Goal: Task Accomplishment & Management: Manage account settings

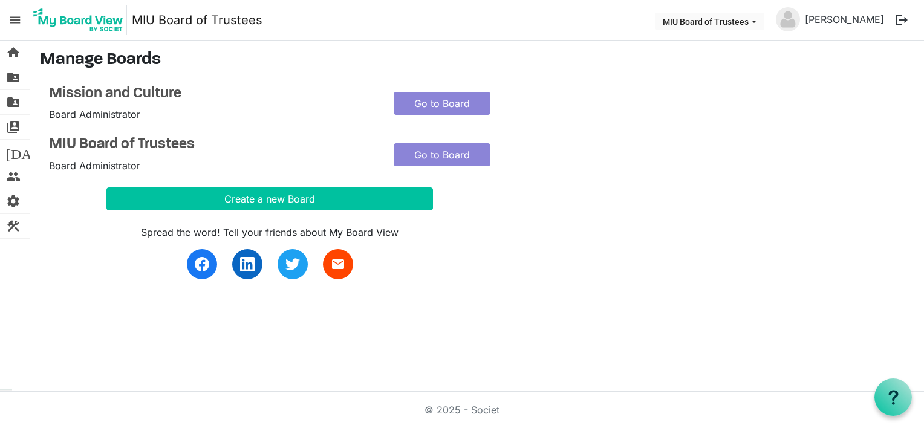
click at [70, 230] on div "Spread the word! Tell your friends about My Board View email" at bounding box center [385, 244] width 690 height 69
click at [17, 19] on span "menu" at bounding box center [15, 19] width 23 height 23
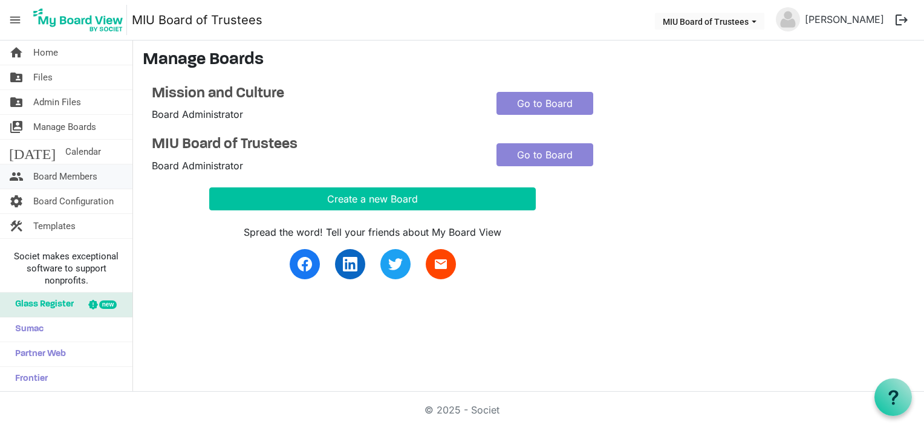
click at [75, 172] on span "Board Members" at bounding box center [65, 177] width 64 height 24
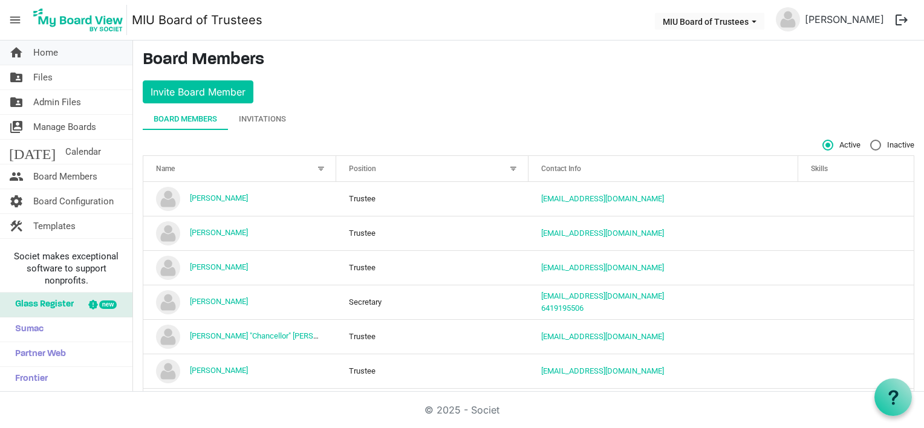
click at [56, 55] on span "Home" at bounding box center [45, 53] width 25 height 24
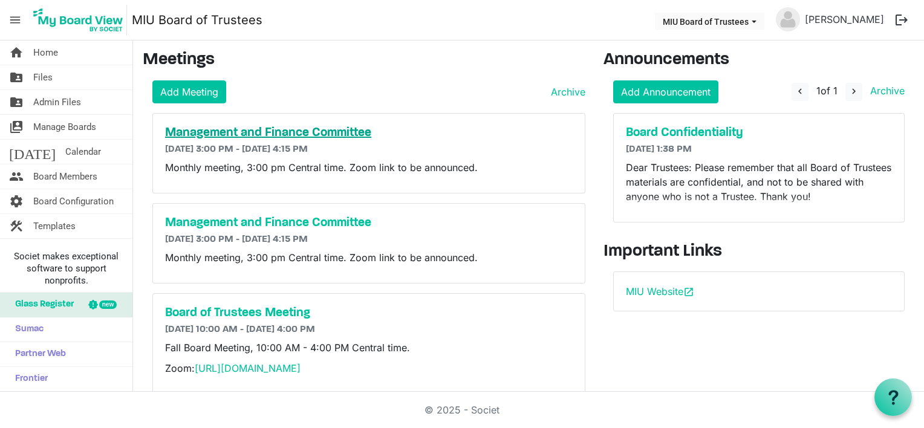
click at [246, 129] on h5 "Management and Finance Committee" at bounding box center [369, 133] width 408 height 15
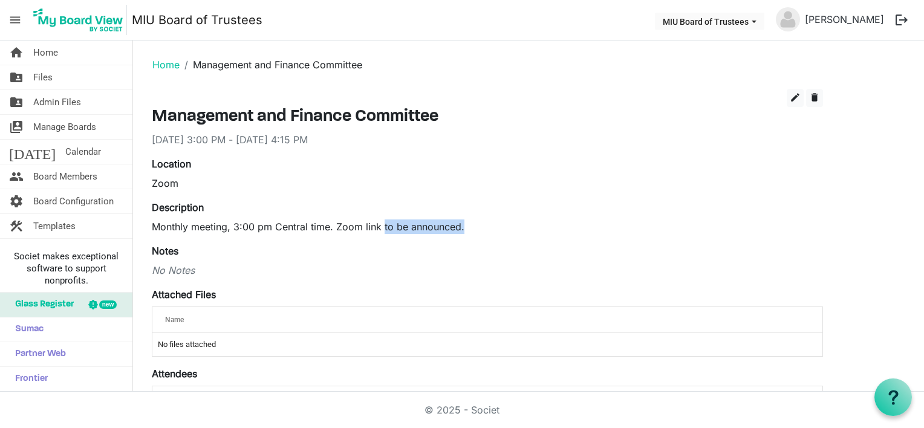
drag, startPoint x: 382, startPoint y: 226, endPoint x: 485, endPoint y: 226, distance: 102.8
click at [485, 226] on p "Monthly meeting, 3:00 pm Central time. Zoom link to be announced." at bounding box center [487, 227] width 671 height 15
click at [801, 96] on button "edit" at bounding box center [795, 98] width 17 height 18
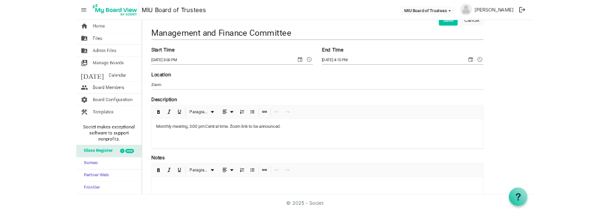
scroll to position [121, 0]
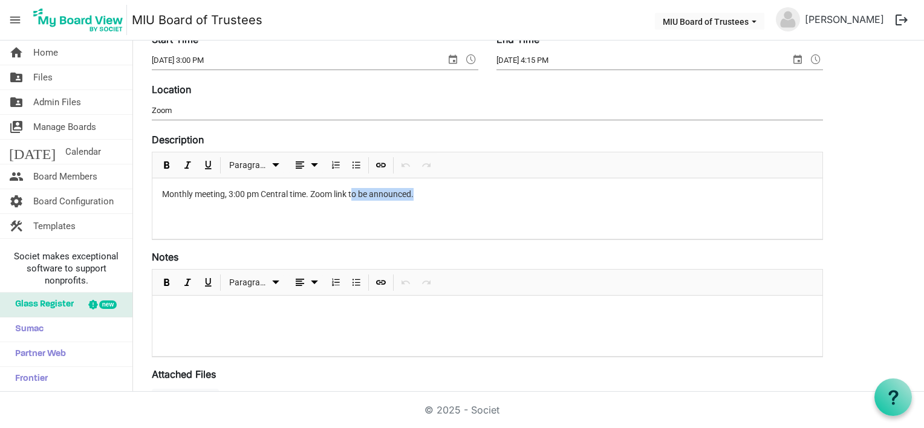
drag, startPoint x: 353, startPoint y: 194, endPoint x: 416, endPoint y: 194, distance: 62.9
click at [416, 194] on p "Monthly meeting, 3:00 pm Central time. Zoom link to be announced." at bounding box center [487, 194] width 651 height 13
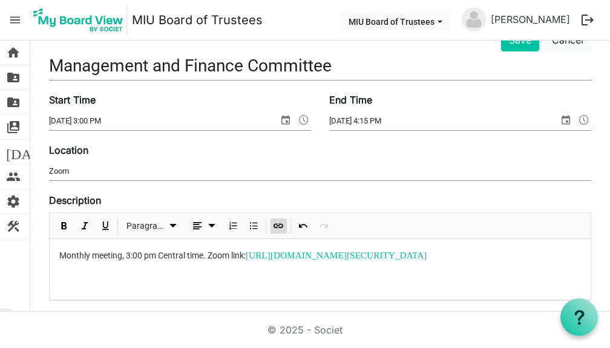
scroll to position [0, 0]
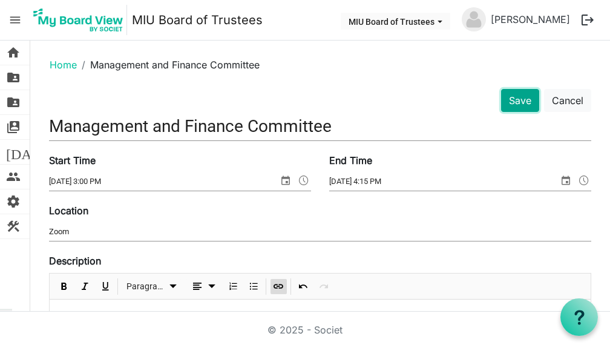
click at [515, 97] on button "Save" at bounding box center [520, 100] width 38 height 23
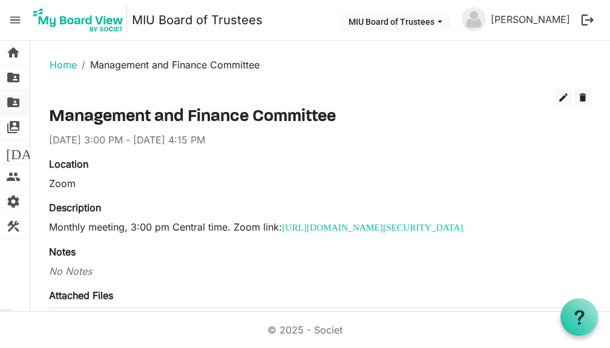
click at [15, 101] on span "folder_shared" at bounding box center [13, 102] width 15 height 24
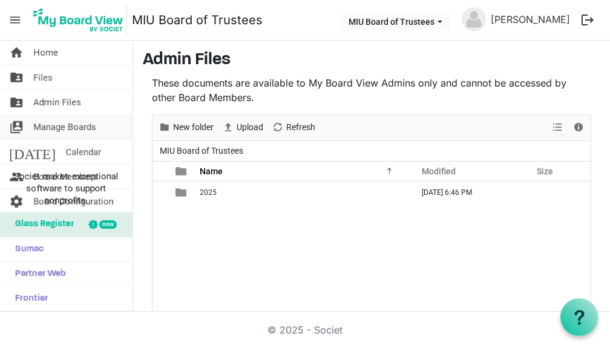
click at [16, 126] on span "switch_account" at bounding box center [16, 127] width 15 height 24
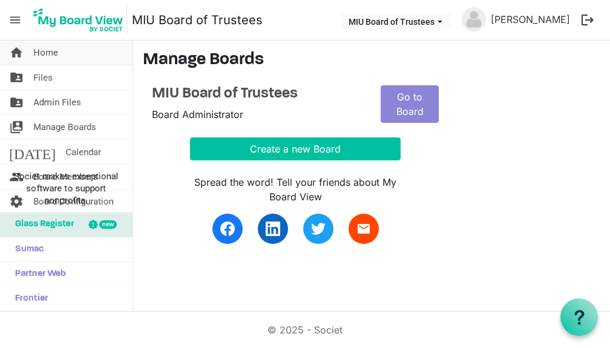
click at [16, 51] on span "home" at bounding box center [16, 53] width 15 height 24
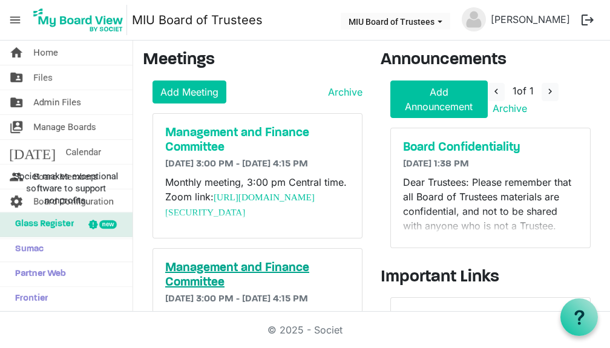
click at [206, 275] on h5 "Management and Finance Committee" at bounding box center [257, 275] width 184 height 29
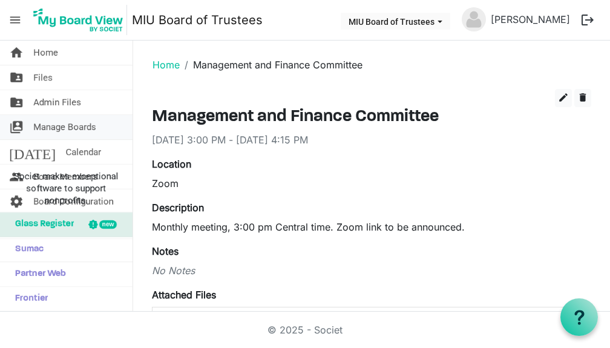
click at [63, 128] on span "Manage Boards" at bounding box center [64, 127] width 63 height 24
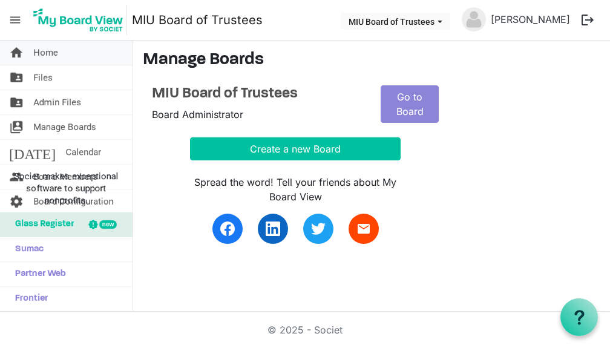
click at [36, 48] on span "Home" at bounding box center [45, 53] width 25 height 24
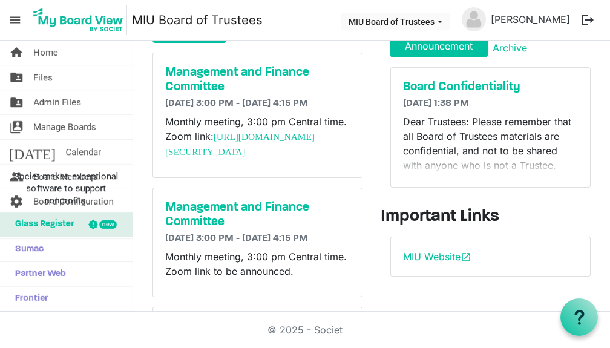
scroll to position [121, 0]
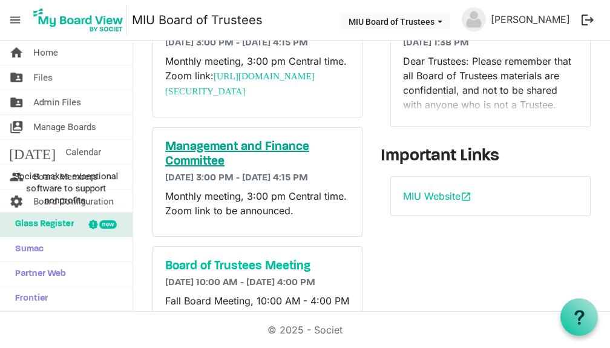
click at [246, 156] on h5 "Management and Finance Committee" at bounding box center [257, 154] width 184 height 29
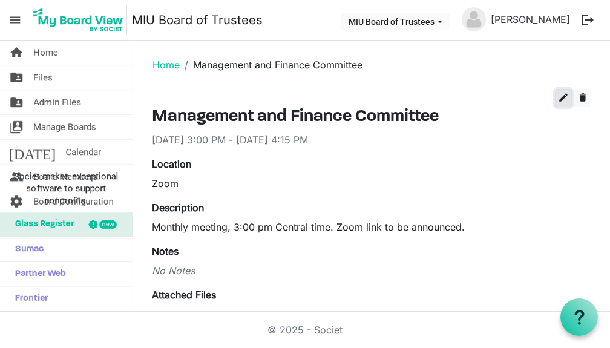
click at [558, 93] on span "edit" at bounding box center [563, 97] width 11 height 11
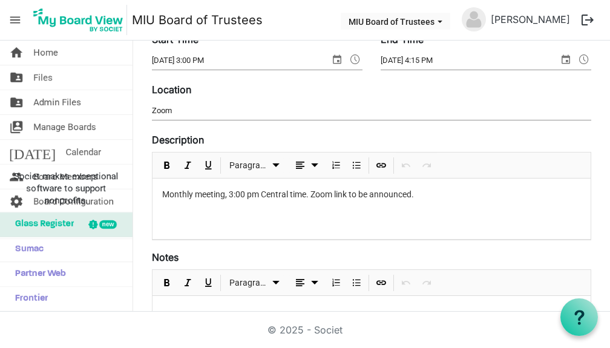
scroll to position [181, 0]
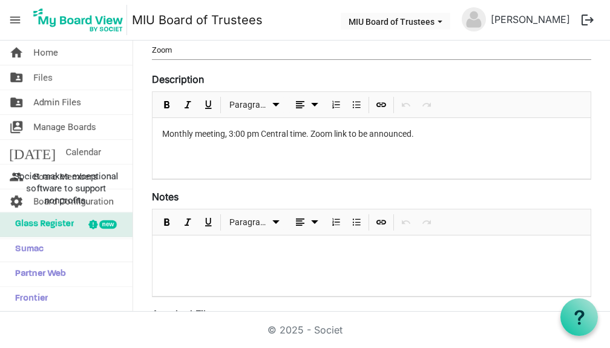
click at [347, 132] on p "Monthly meeting, 3:00 pm Central time. Zoom link to be announced." at bounding box center [371, 134] width 419 height 13
drag, startPoint x: 354, startPoint y: 134, endPoint x: 442, endPoint y: 128, distance: 87.9
click at [442, 128] on p "Monthly meeting, 3:00 pm Central time. Zoom link: to be announced." at bounding box center [371, 134] width 419 height 13
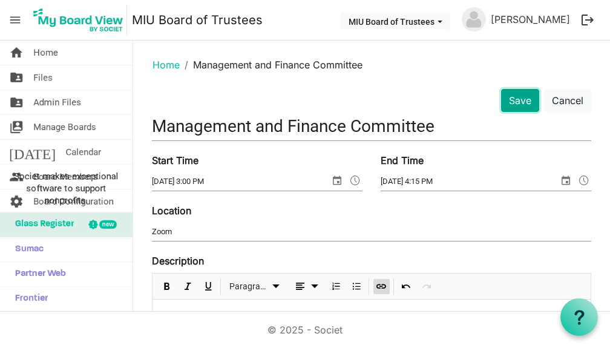
click at [513, 98] on button "Save" at bounding box center [520, 100] width 38 height 23
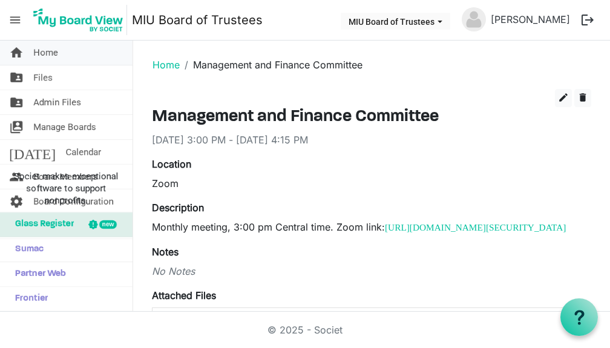
click at [45, 50] on span "Home" at bounding box center [45, 53] width 25 height 24
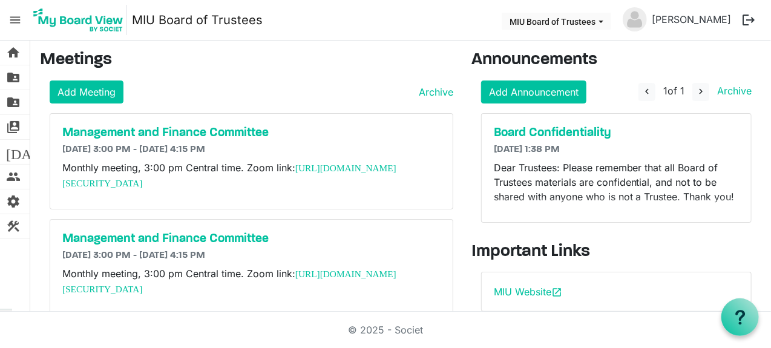
click at [8, 281] on div "home Home folder_shared Files folder_shared Admin Files switch_account Manage B…" at bounding box center [15, 176] width 30 height 271
